Goal: Task Accomplishment & Management: Manage account settings

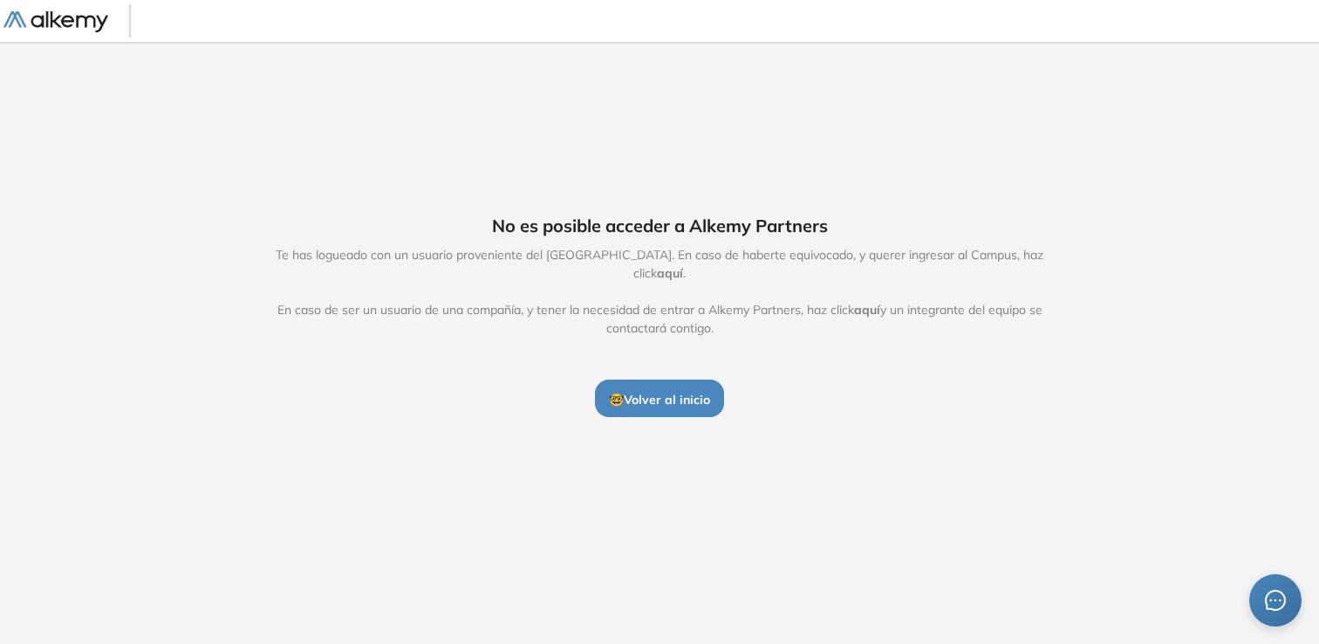
click at [626, 392] on span "🤓 Volver al inicio" at bounding box center [659, 400] width 101 height 16
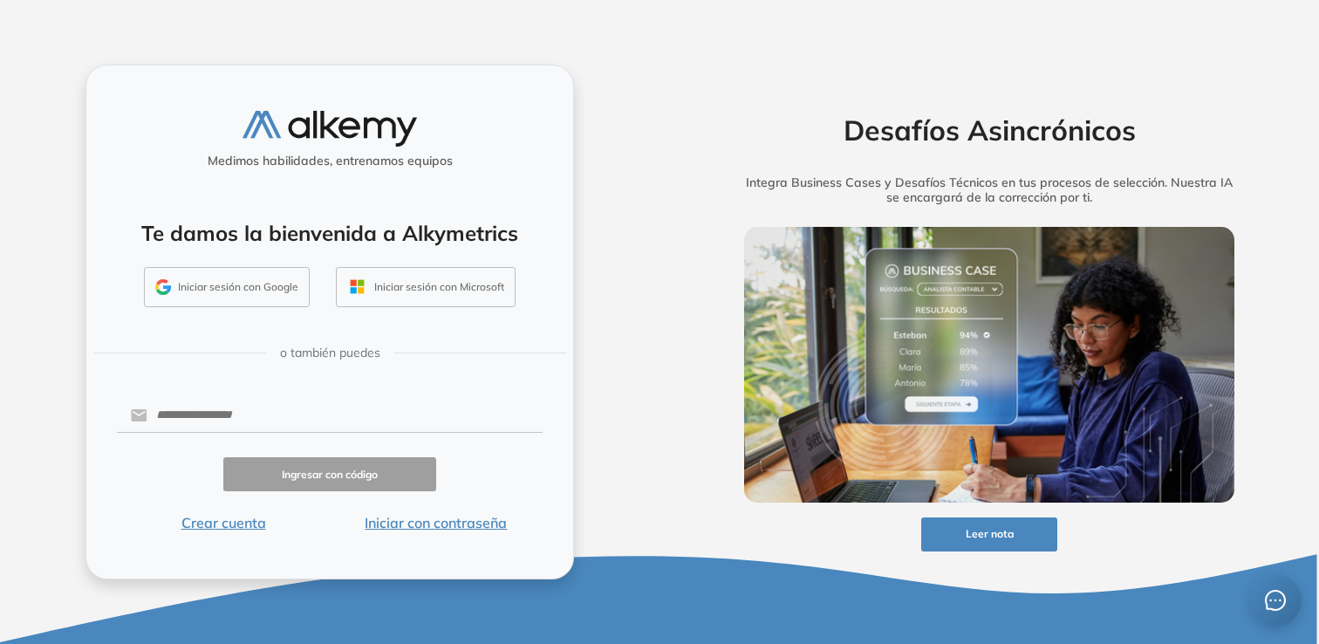
click at [240, 283] on button "Iniciar sesión con Google" at bounding box center [227, 287] width 166 height 40
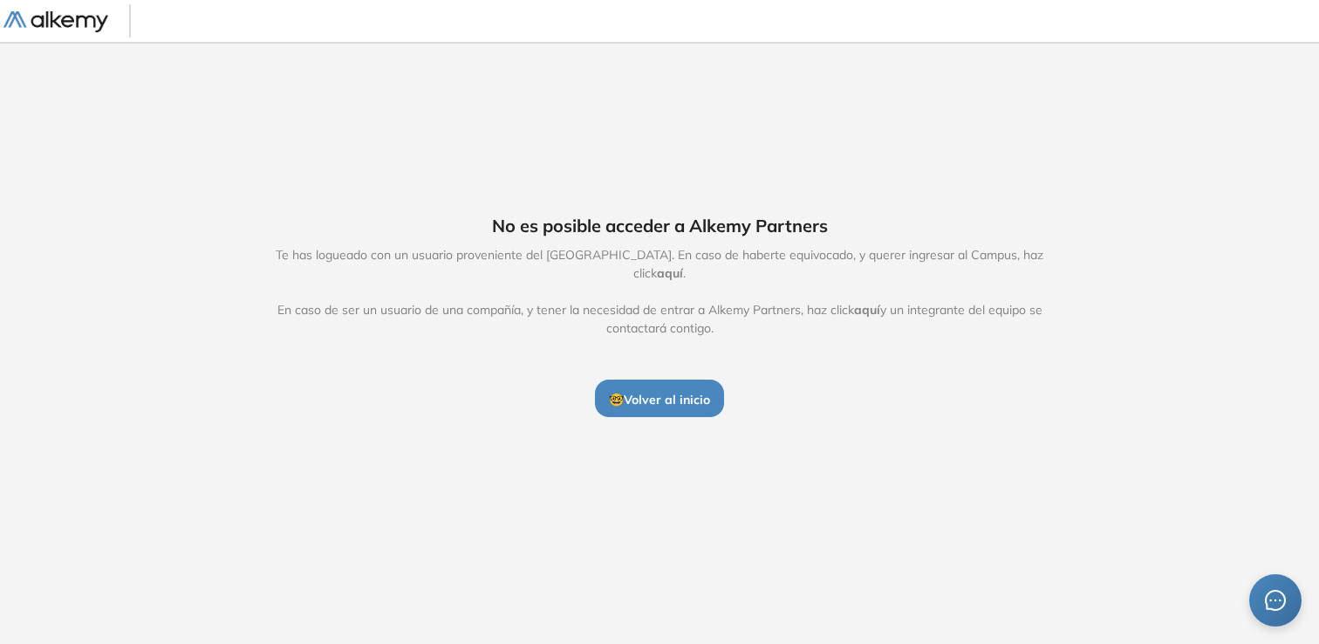
click at [652, 394] on span "🤓 Volver al inicio" at bounding box center [659, 400] width 101 height 16
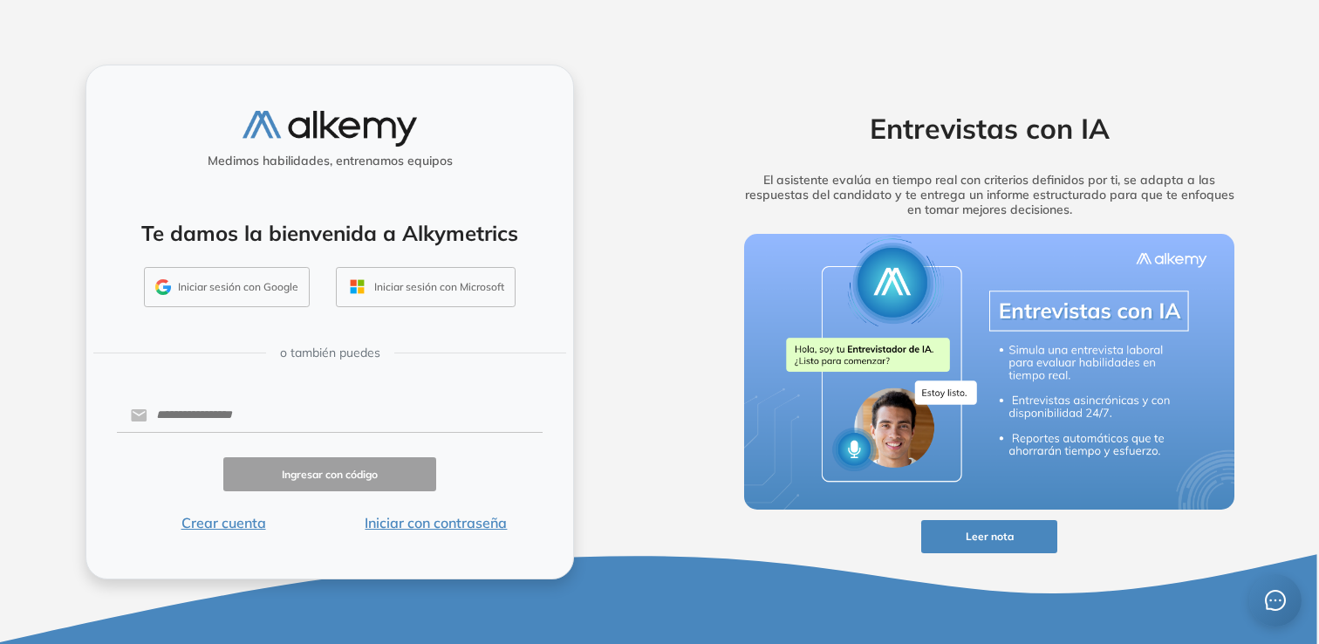
click at [255, 277] on button "Iniciar sesión con Google" at bounding box center [227, 287] width 166 height 40
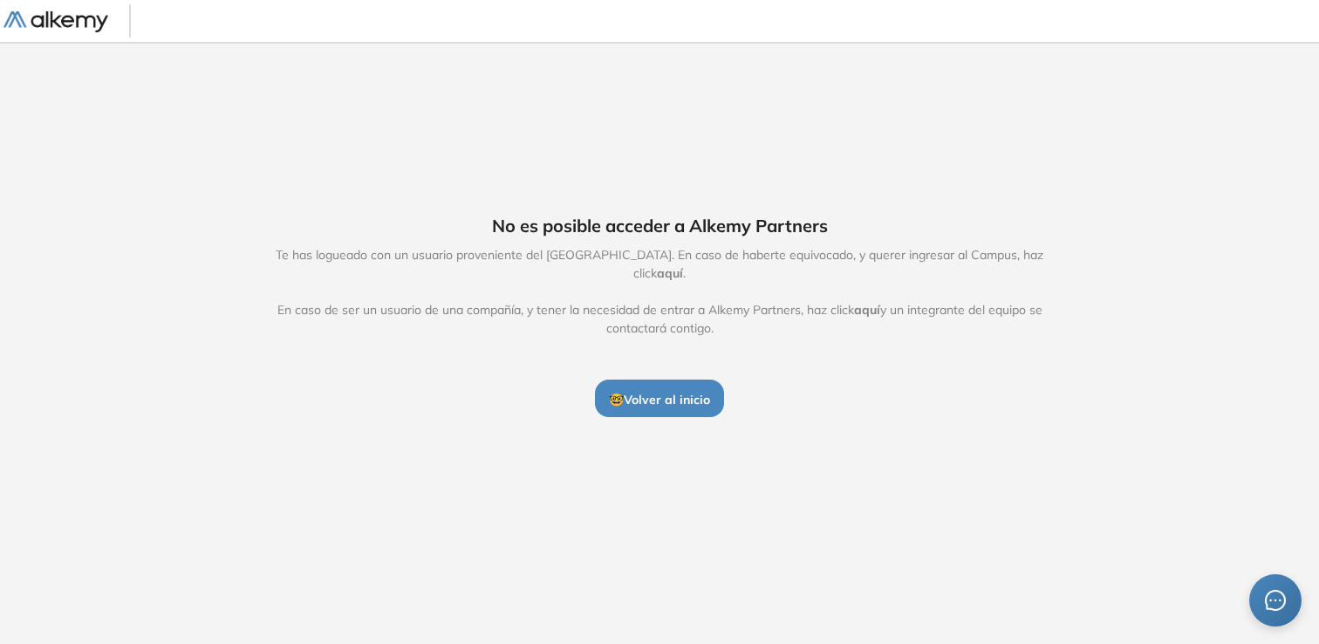
click at [683, 265] on span "aquí" at bounding box center [670, 273] width 26 height 16
